Goal: Check status: Check status

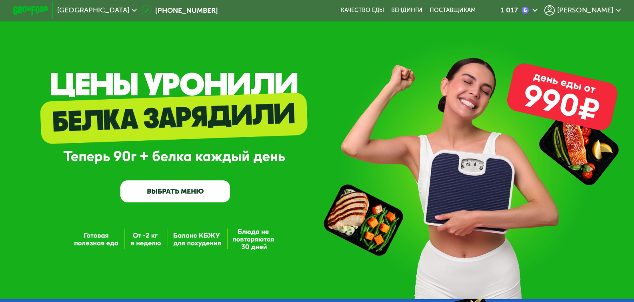
click at [604, 11] on span "[PERSON_NAME]" at bounding box center [585, 10] width 56 height 7
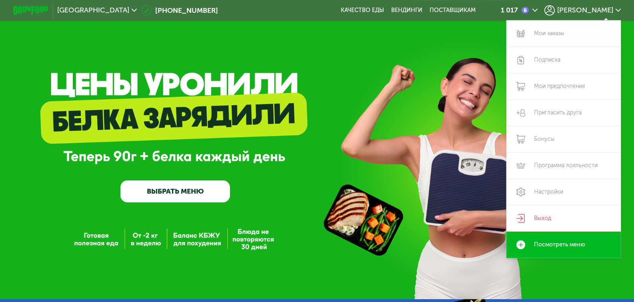
click at [553, 34] on link "Мои заказы" at bounding box center [563, 33] width 114 height 26
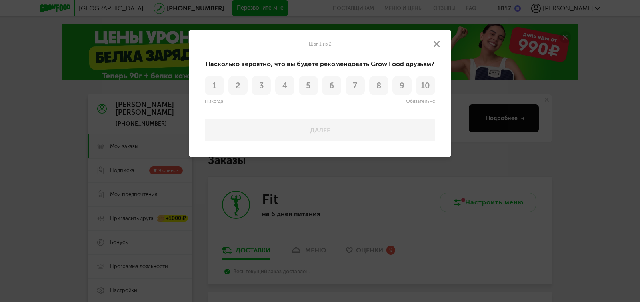
click at [427, 86] on span "10" at bounding box center [425, 86] width 9 height 8
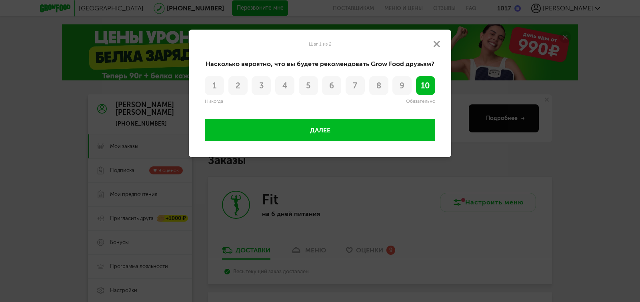
click at [326, 131] on button "Далее" at bounding box center [320, 130] width 230 height 22
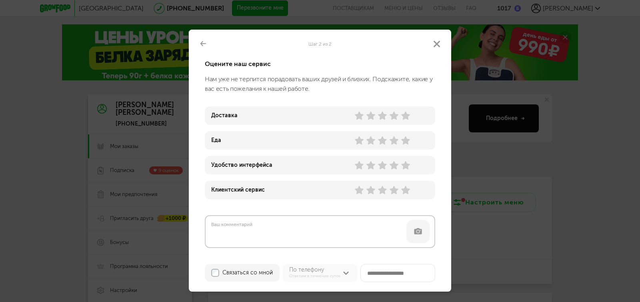
click at [403, 189] on use at bounding box center [405, 190] width 9 height 8
click at [358, 170] on div "Удобство интерфейса" at bounding box center [320, 165] width 230 height 18
click at [358, 167] on use at bounding box center [359, 165] width 9 height 8
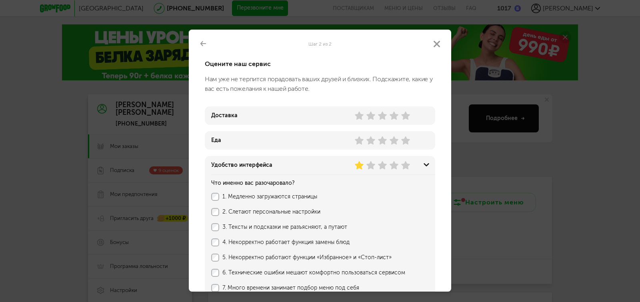
scroll to position [215, 0]
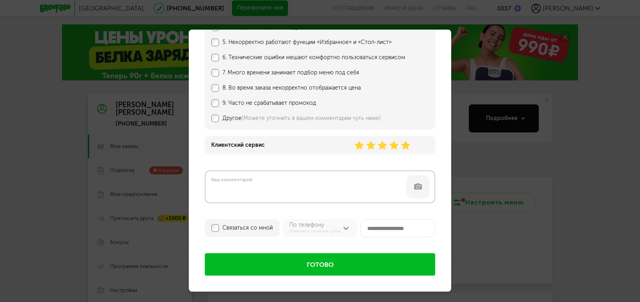
click at [319, 267] on button "Готово" at bounding box center [320, 264] width 230 height 22
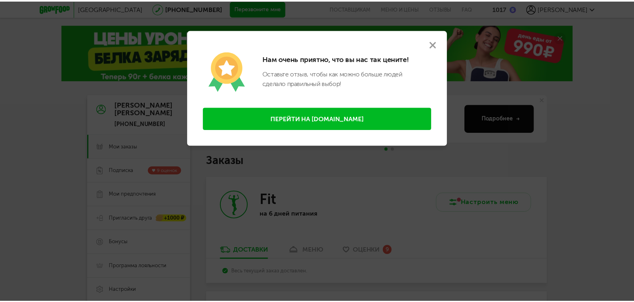
scroll to position [0, 0]
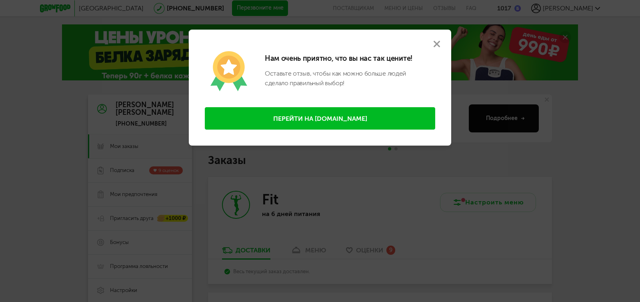
click at [437, 45] on use at bounding box center [436, 44] width 6 height 6
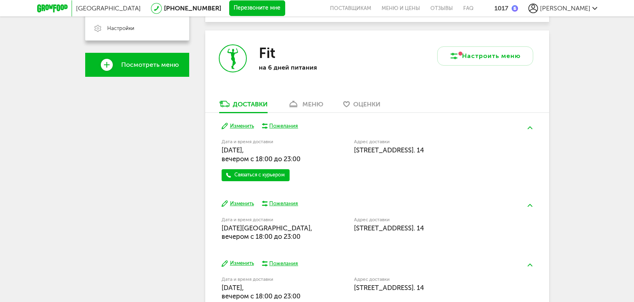
scroll to position [271, 0]
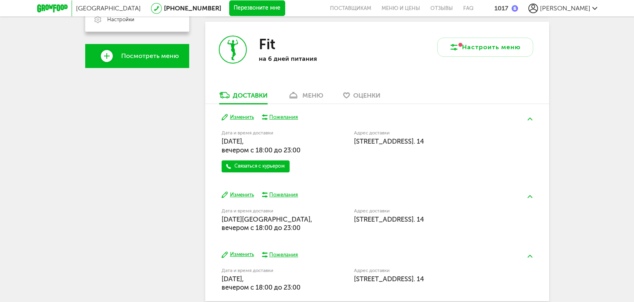
click at [316, 94] on div "меню" at bounding box center [312, 96] width 21 height 8
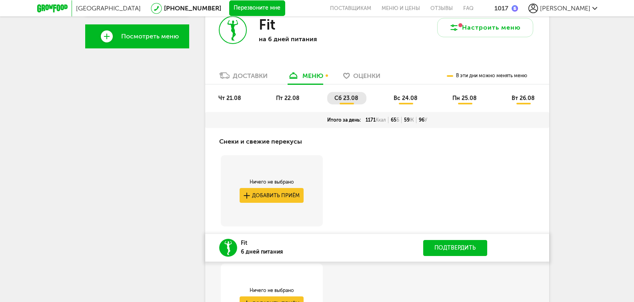
scroll to position [238, 0]
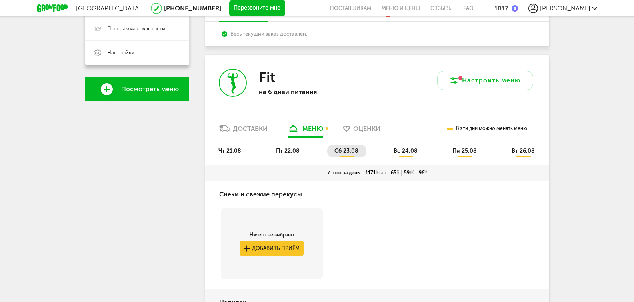
click at [254, 128] on div "Доставки" at bounding box center [250, 129] width 35 height 8
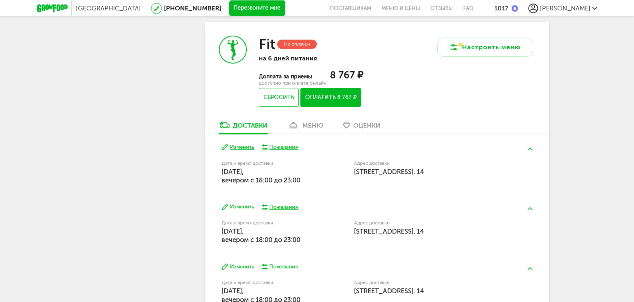
scroll to position [584, 0]
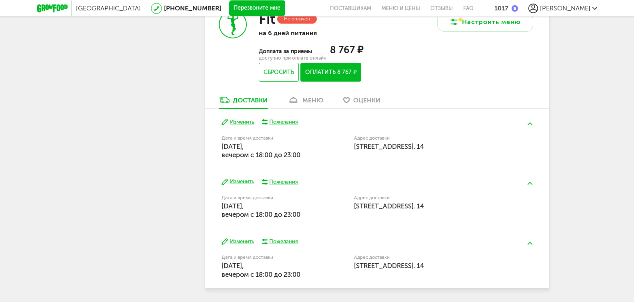
click at [308, 103] on div "меню" at bounding box center [312, 100] width 21 height 8
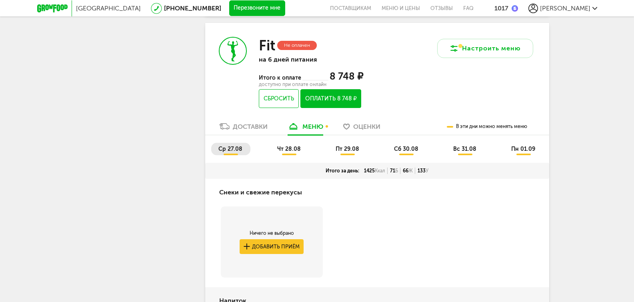
scroll to position [560, 0]
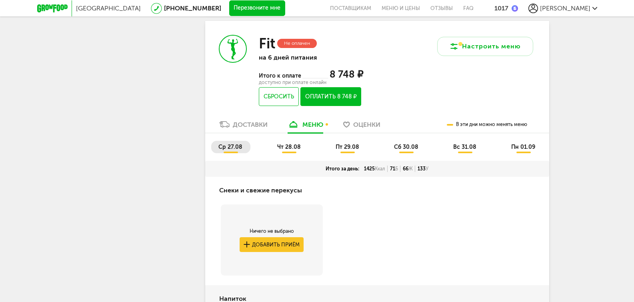
click at [289, 147] on span "чт 28.08" at bounding box center [289, 147] width 24 height 7
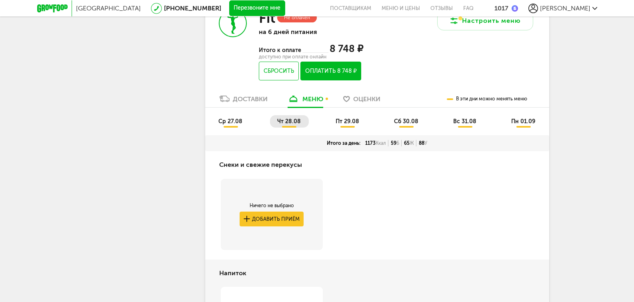
scroll to position [576, 0]
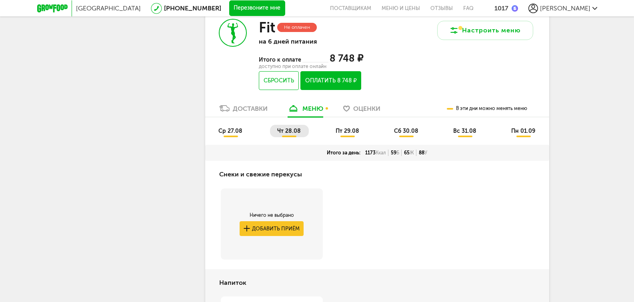
click at [347, 128] on span "пт 29.08" at bounding box center [348, 131] width 24 height 7
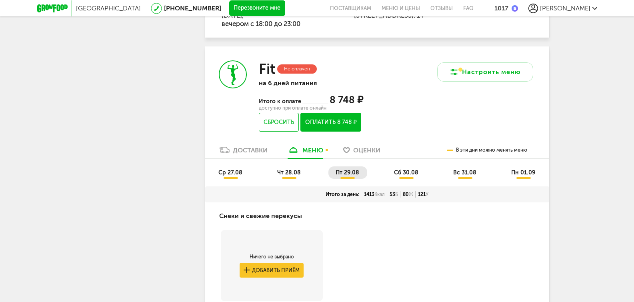
scroll to position [531, 0]
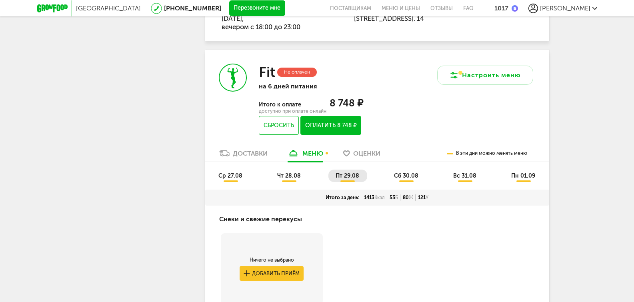
click at [406, 178] on span "сб 30.08" at bounding box center [406, 175] width 24 height 7
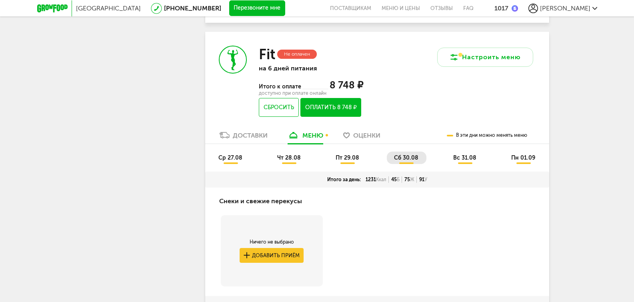
scroll to position [537, 0]
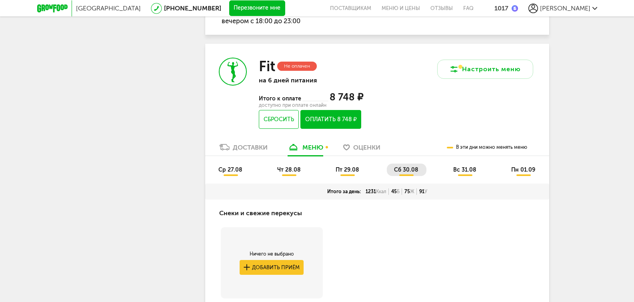
click at [466, 170] on span "вс 31.08" at bounding box center [464, 169] width 23 height 7
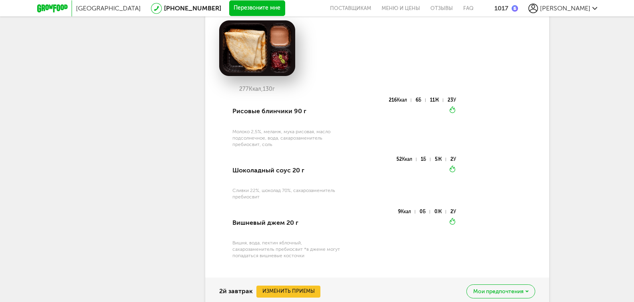
scroll to position [501, 0]
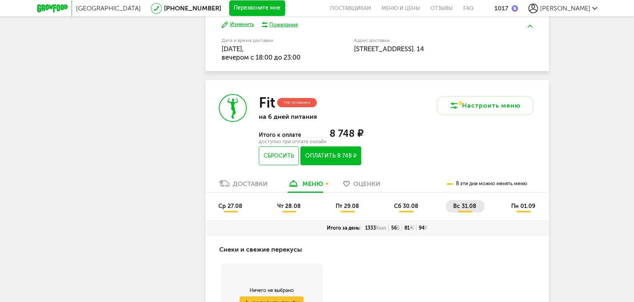
click at [517, 207] on span "пн 01.09" at bounding box center [523, 206] width 24 height 7
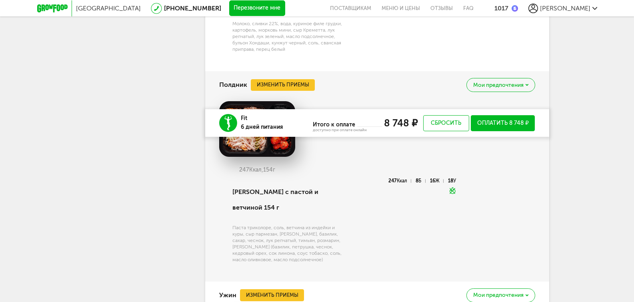
scroll to position [1248, 0]
